Goal: Transaction & Acquisition: Purchase product/service

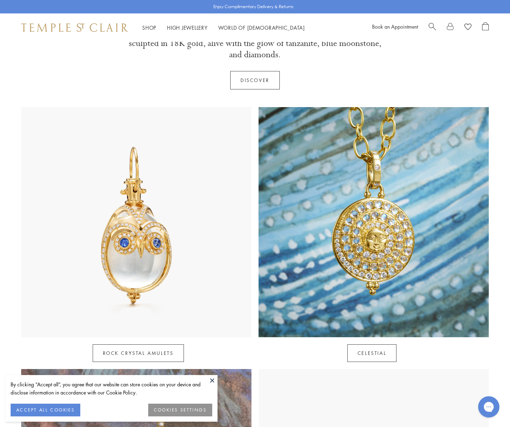
scroll to position [293, 0]
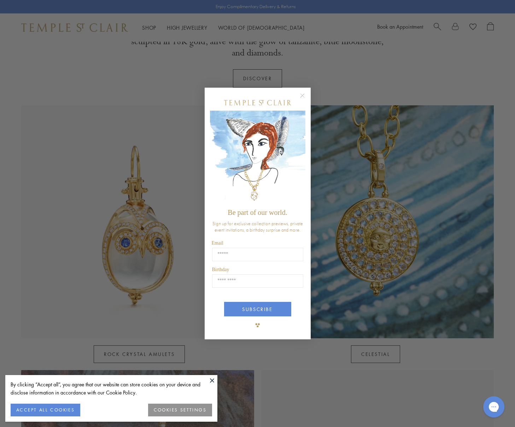
click at [304, 93] on circle "Close dialog" at bounding box center [302, 96] width 8 height 8
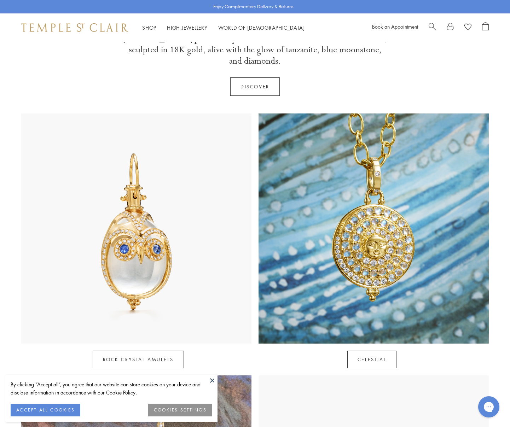
scroll to position [126, 0]
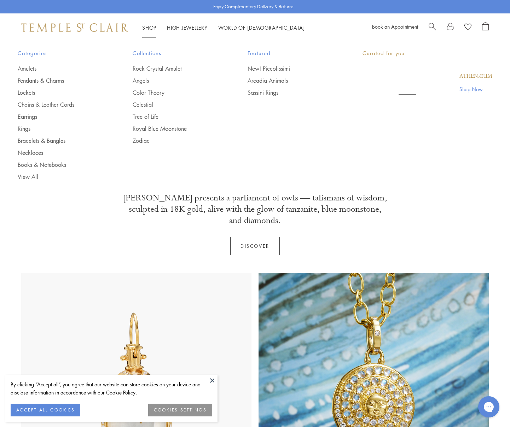
click at [145, 27] on link "Shop Shop" at bounding box center [149, 27] width 14 height 7
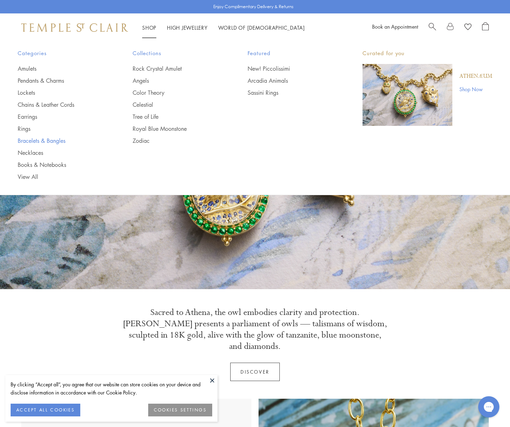
click at [48, 142] on link "Bracelets & Bangles" at bounding box center [61, 141] width 87 height 8
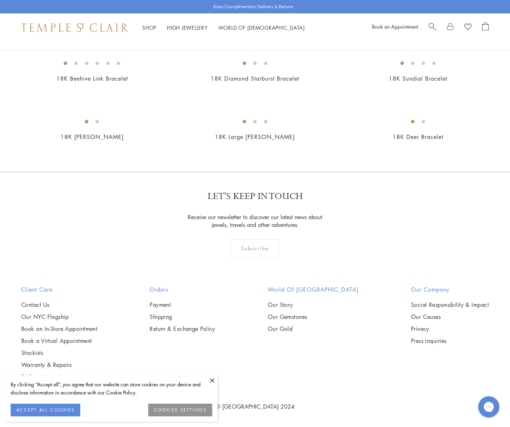
scroll to position [1230, 0]
